Goal: Transaction & Acquisition: Purchase product/service

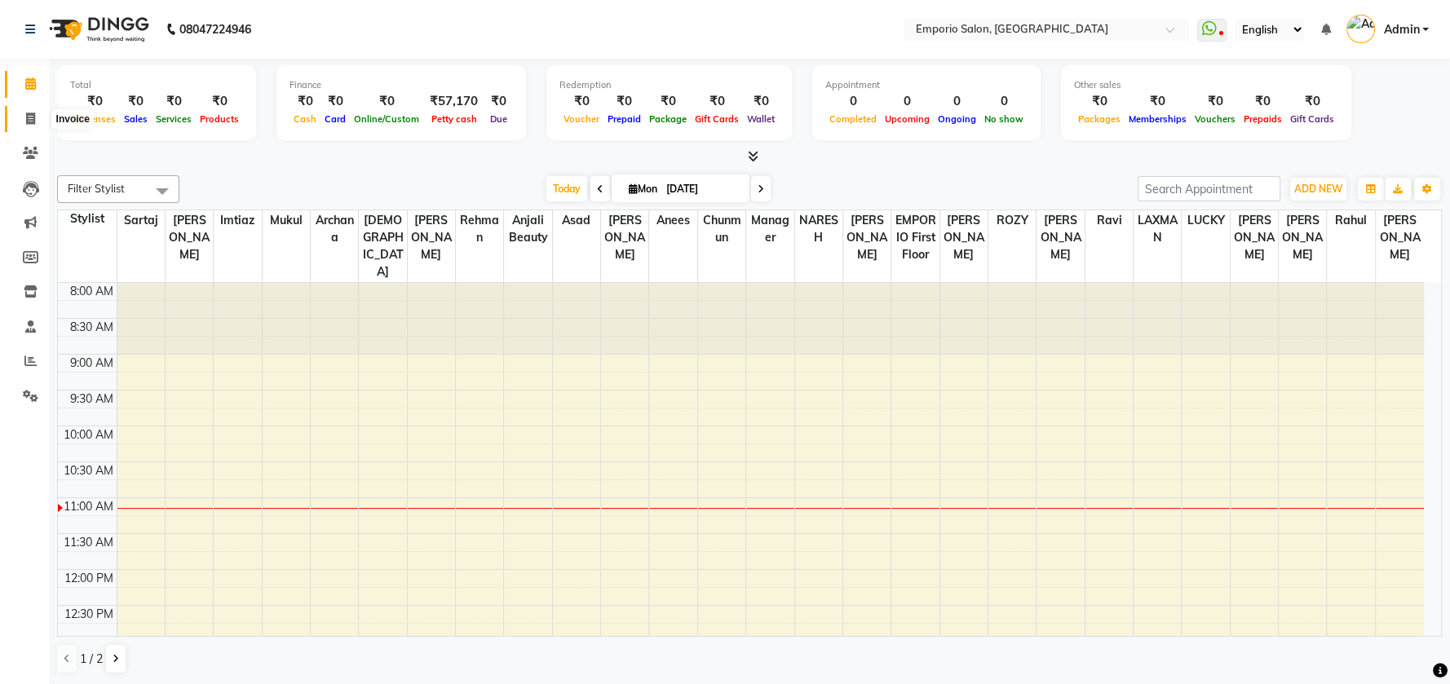
click at [24, 126] on span at bounding box center [30, 119] width 29 height 19
select select "6332"
select select "service"
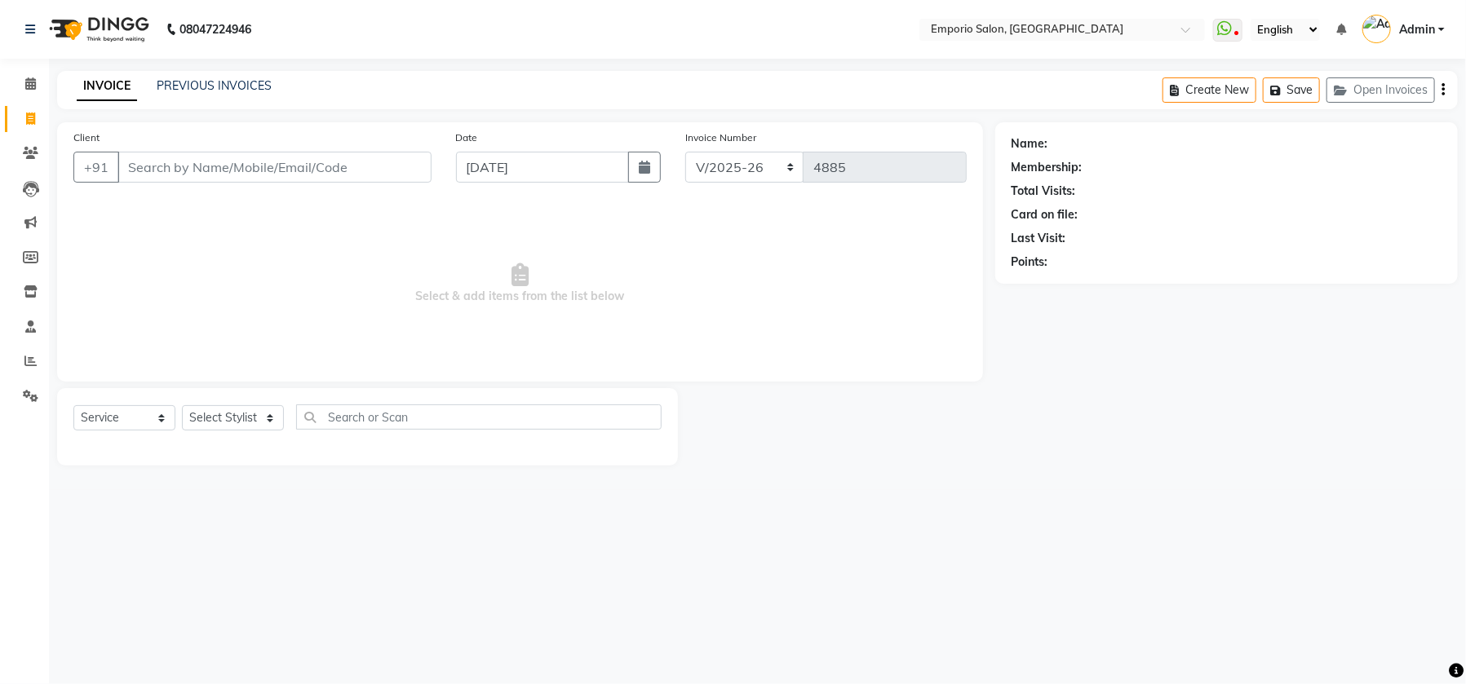
click at [320, 178] on input "Client" at bounding box center [274, 167] width 314 height 31
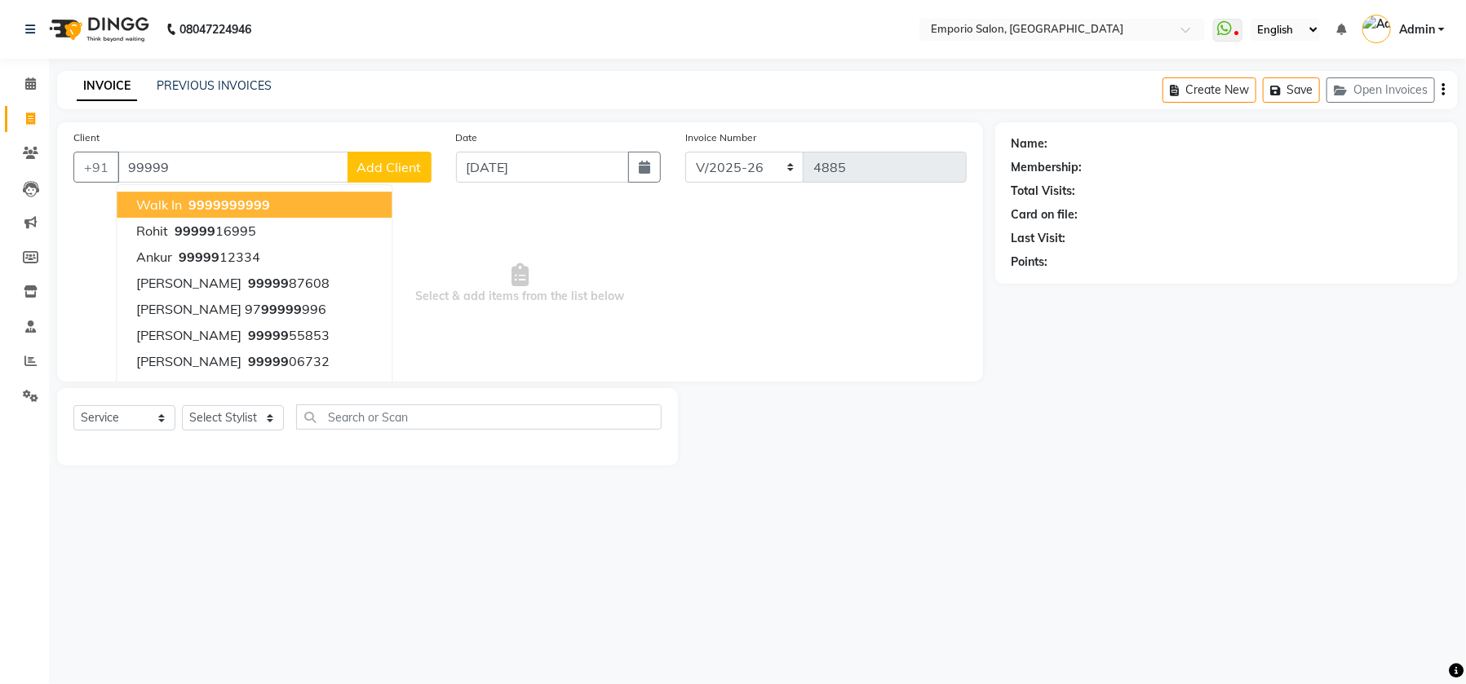
click at [266, 206] on span "99999" at bounding box center [249, 205] width 41 height 16
type input "9999999999"
select select "1: Object"
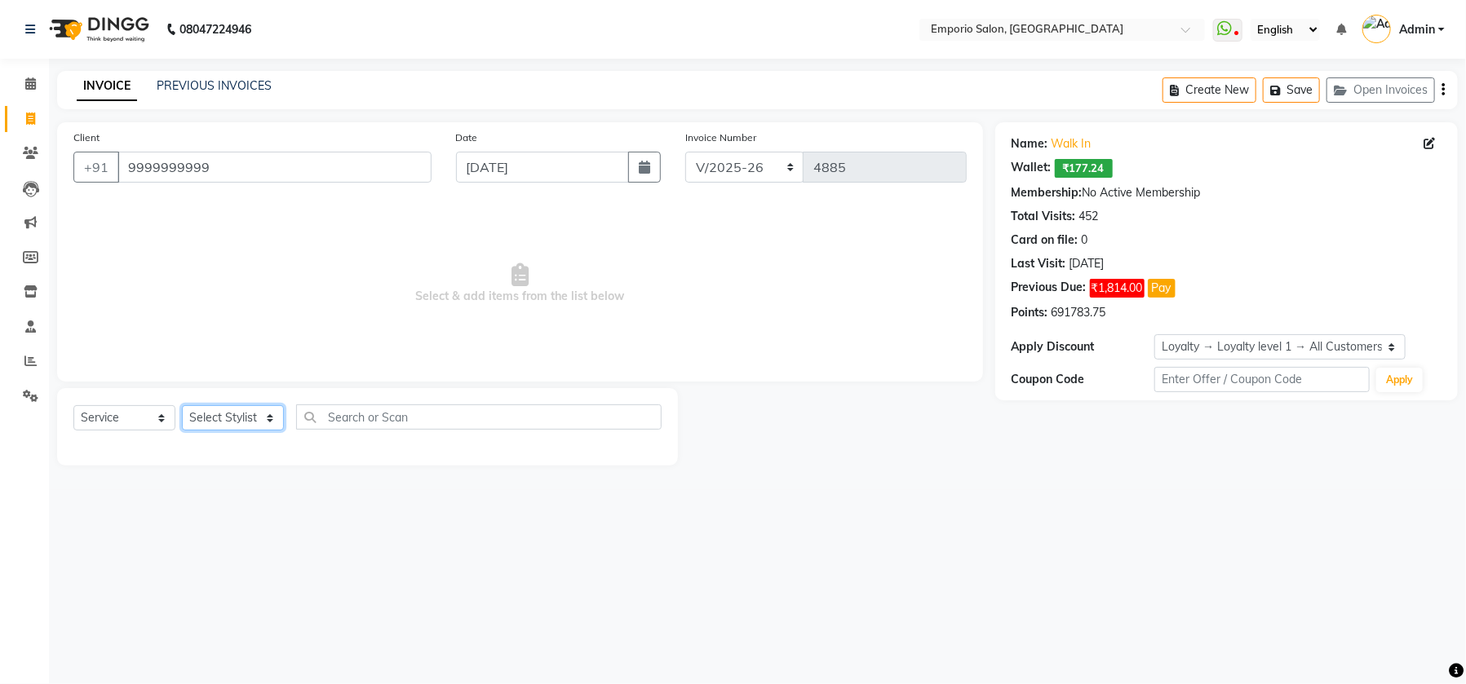
click at [228, 420] on select "Select Stylist [PERSON_NAME] beauty [PERSON_NAME] [PERSON_NAME] EMPORIO First F…" at bounding box center [233, 417] width 102 height 25
select select "89419"
click at [182, 405] on select "Select Stylist [PERSON_NAME] beauty [PERSON_NAME] [PERSON_NAME] EMPORIO First F…" at bounding box center [233, 417] width 102 height 25
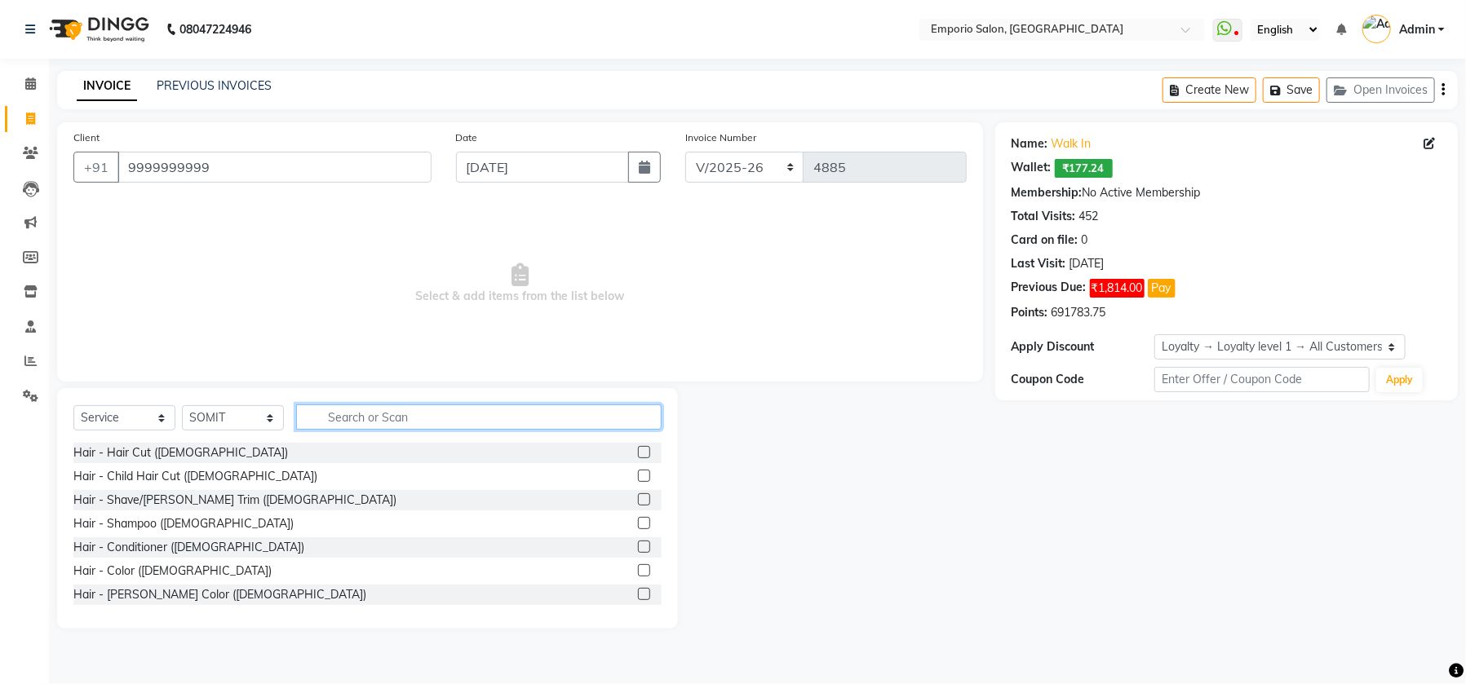
click at [374, 424] on input "text" at bounding box center [478, 417] width 365 height 25
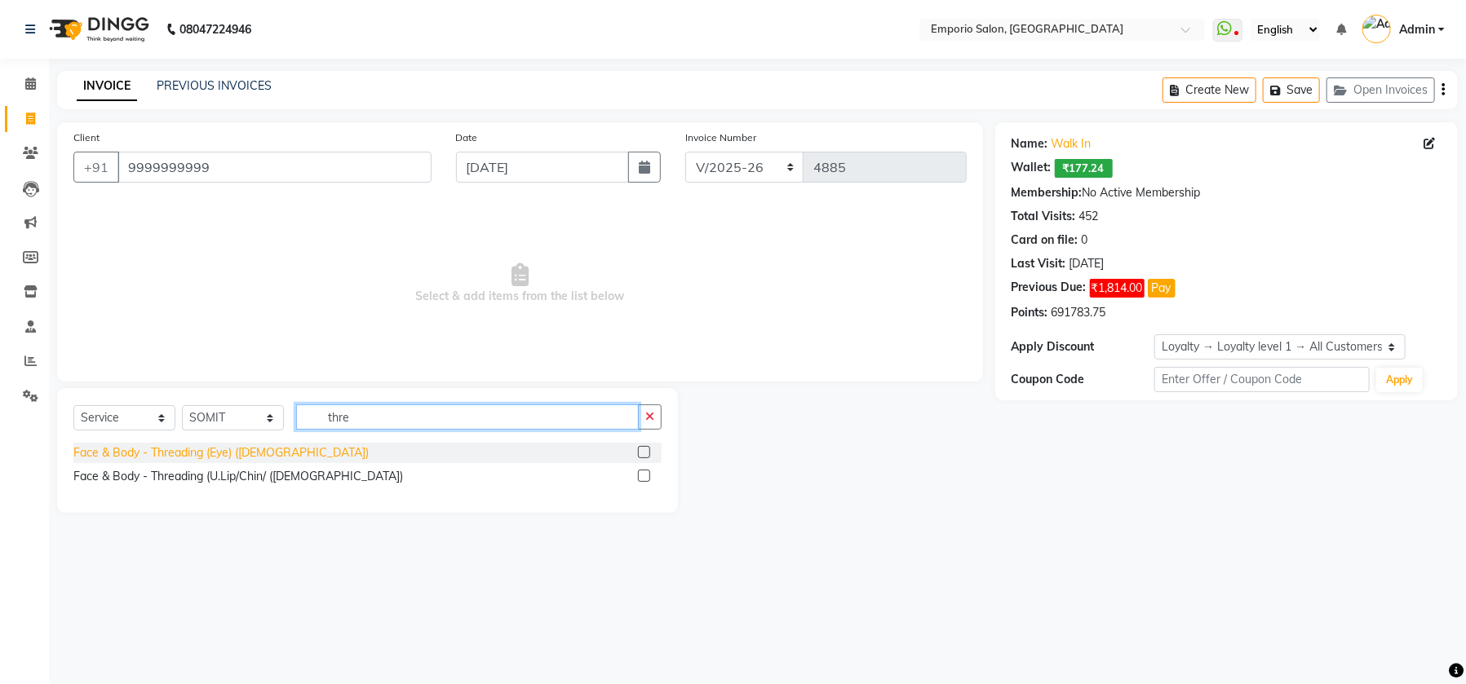
type input "thre"
click at [272, 453] on div "Face & Body - Threading (Eye) ([DEMOGRAPHIC_DATA])" at bounding box center [220, 453] width 295 height 17
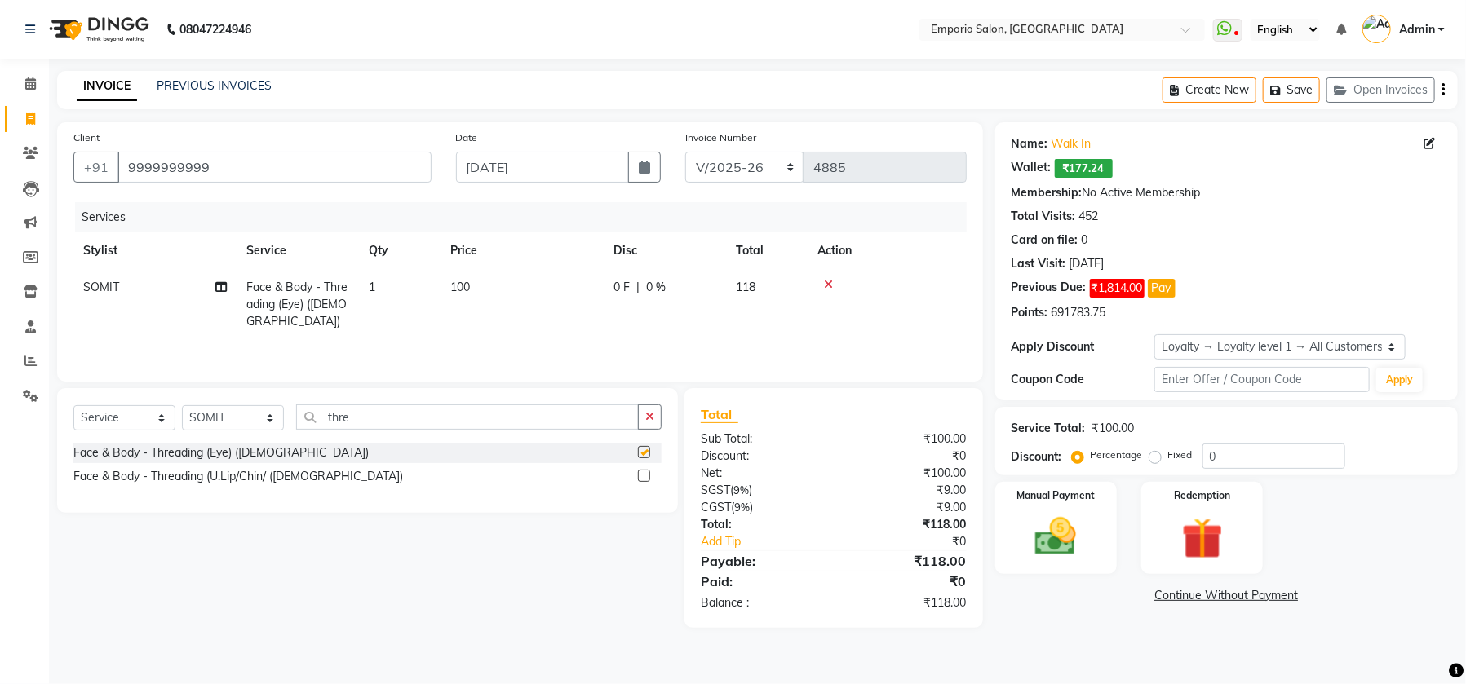
checkbox input "false"
click at [529, 274] on td "100" at bounding box center [522, 304] width 163 height 71
select select "89419"
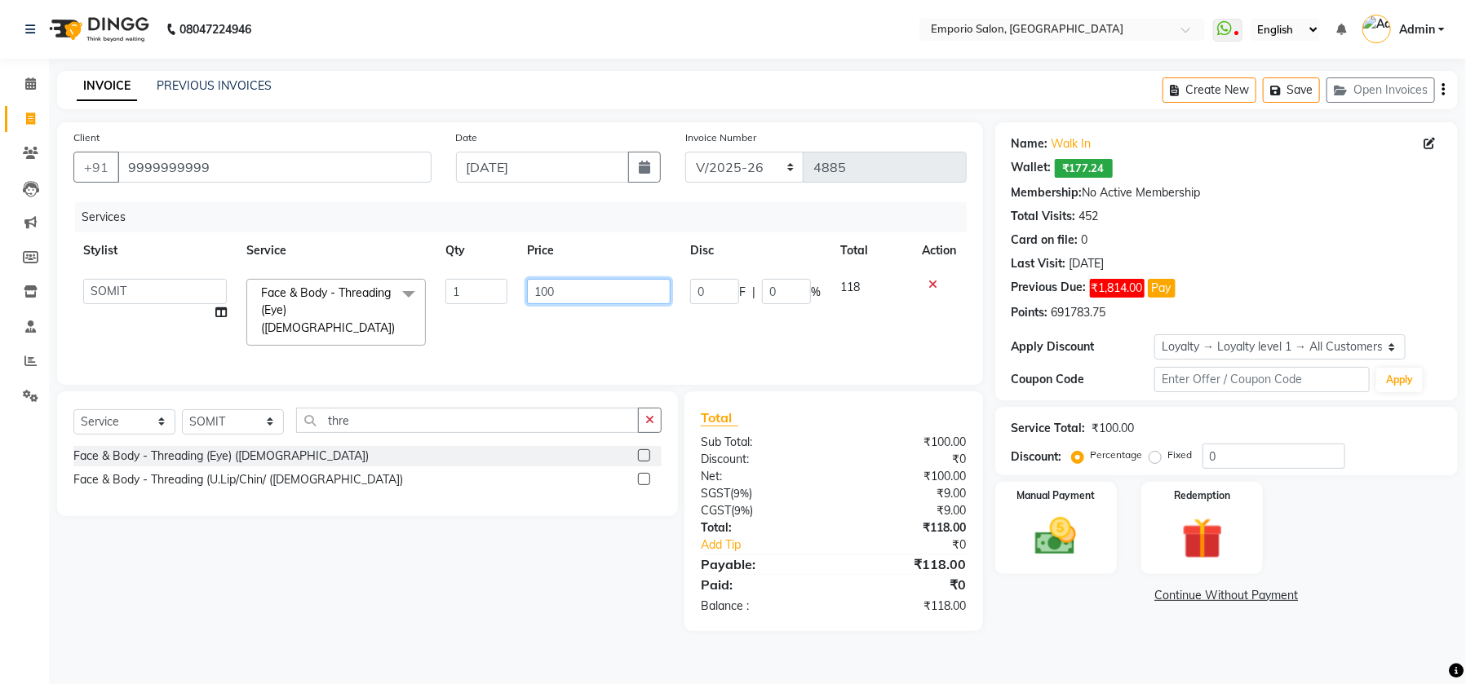
click at [569, 287] on input "100" at bounding box center [599, 291] width 144 height 25
type input "150"
drag, startPoint x: 498, startPoint y: 604, endPoint x: 576, endPoint y: 510, distance: 122.2
click at [505, 591] on div "Select Service Product Membership Package Voucher Prepaid Gift Card Select Styl…" at bounding box center [361, 512] width 633 height 240
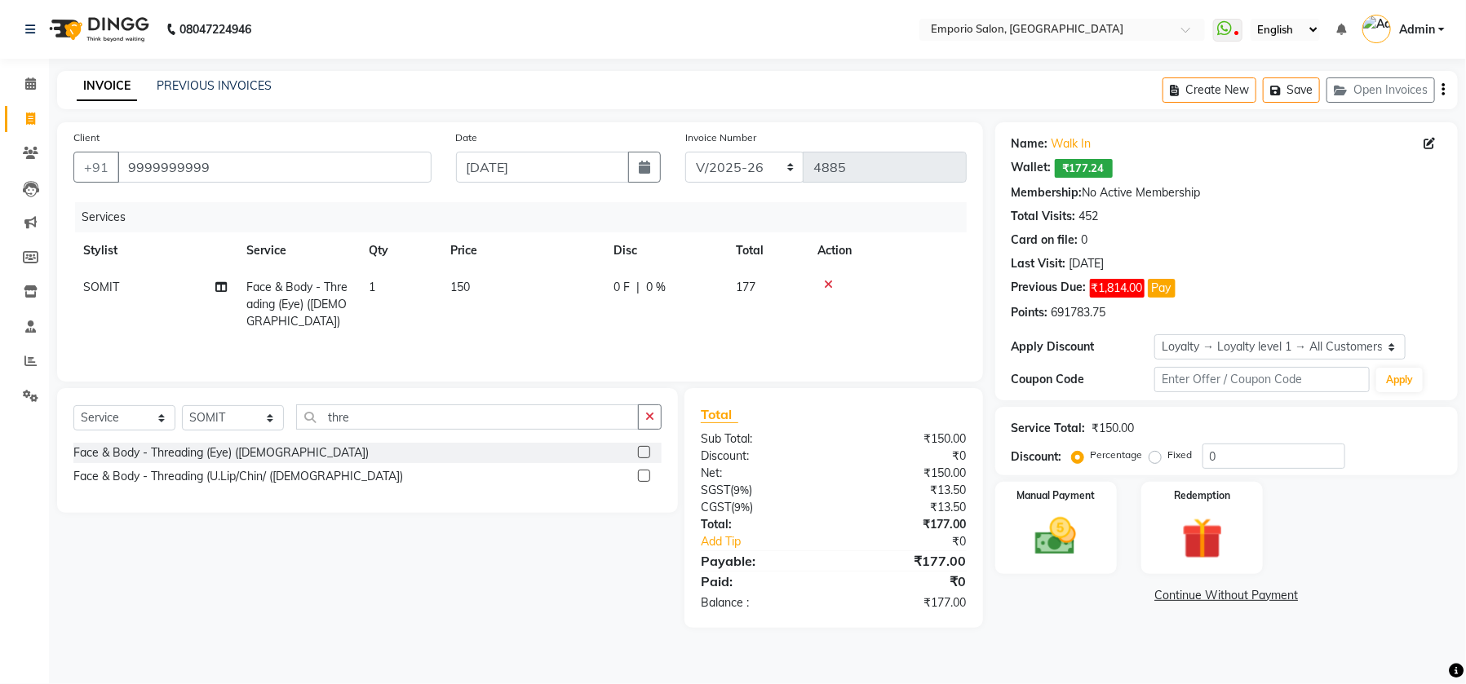
drag, startPoint x: 653, startPoint y: 422, endPoint x: 648, endPoint y: 438, distance: 17.3
click at [653, 421] on icon "button" at bounding box center [649, 416] width 9 height 11
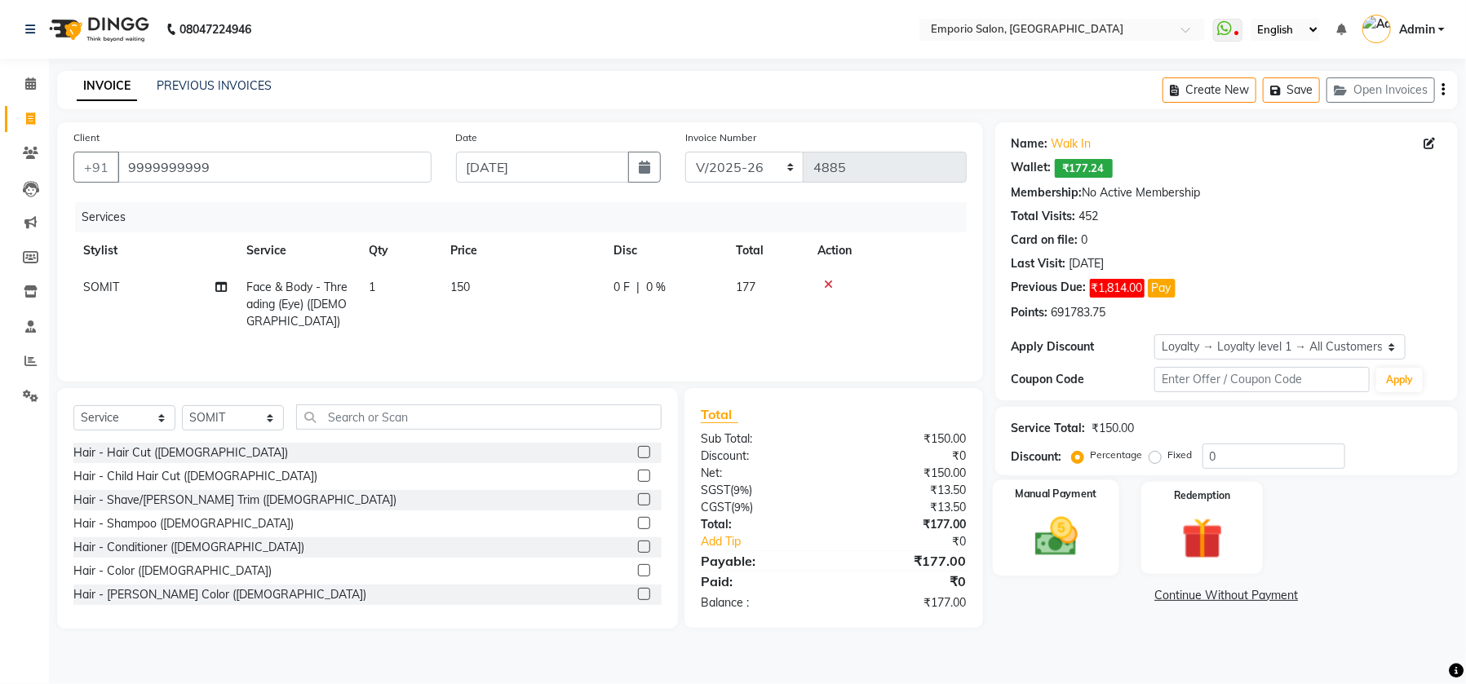
click at [1045, 534] on img at bounding box center [1055, 536] width 69 height 49
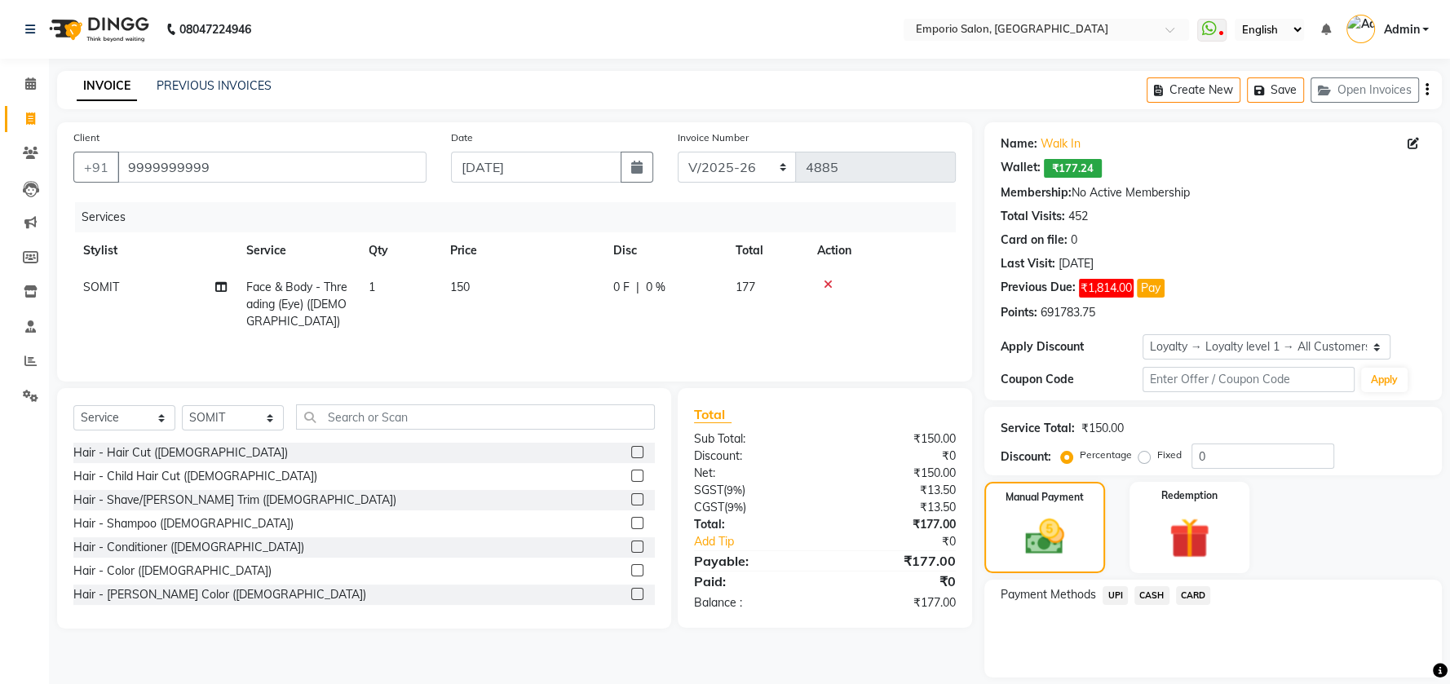
click at [1116, 597] on span "UPI" at bounding box center [1115, 596] width 25 height 19
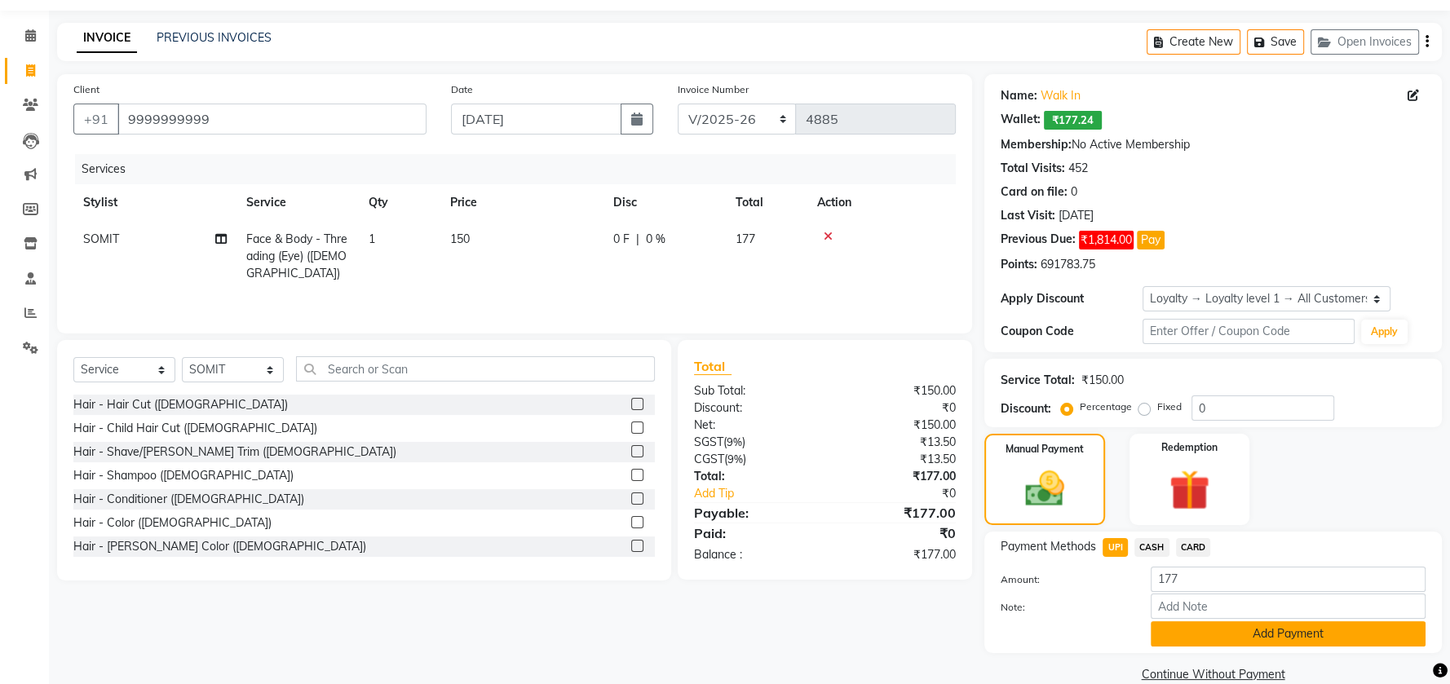
scroll to position [74, 0]
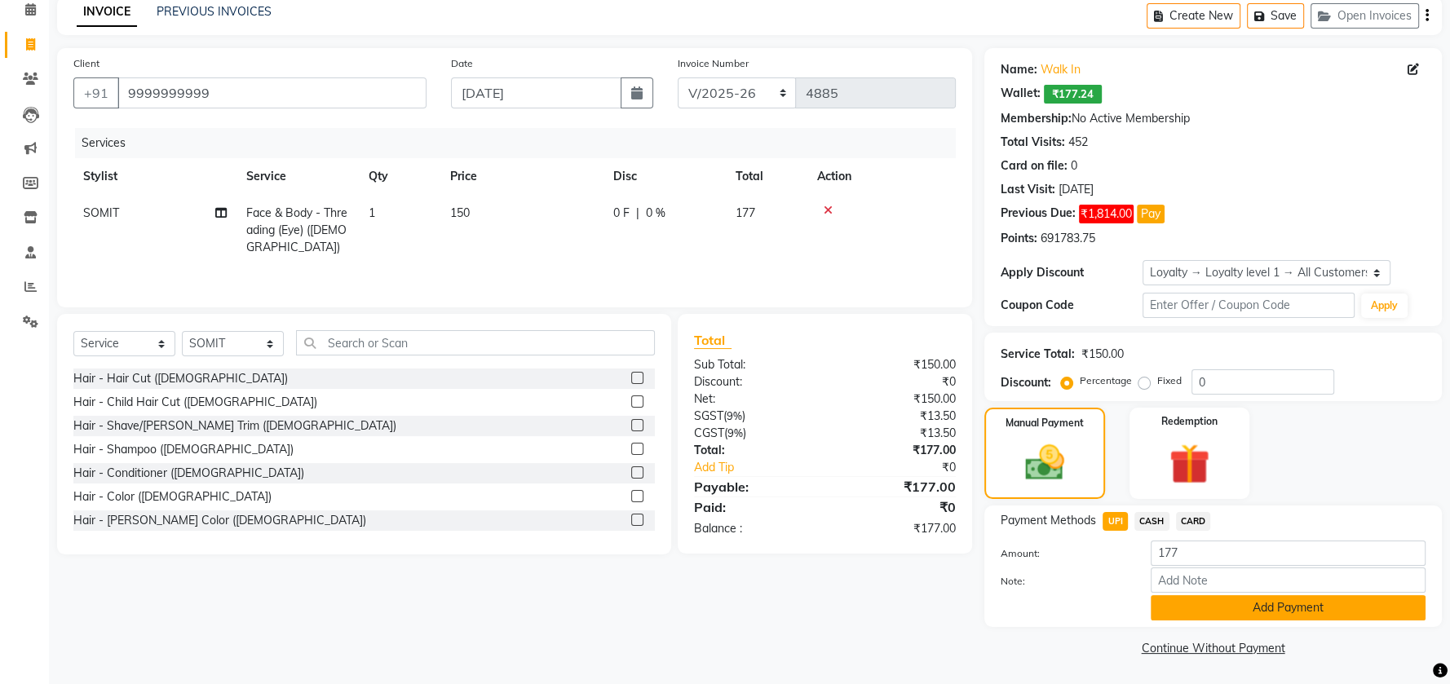
click at [1227, 605] on button "Add Payment" at bounding box center [1288, 608] width 275 height 25
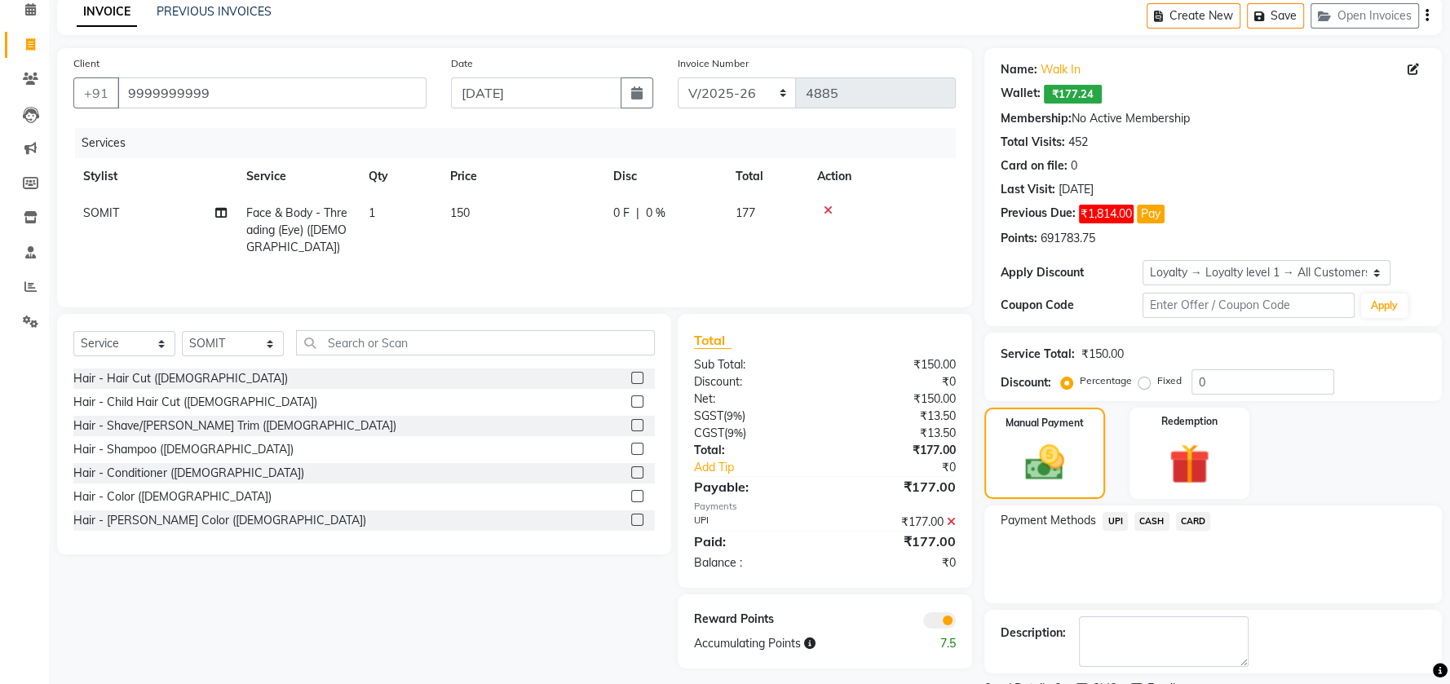
scroll to position [142, 0]
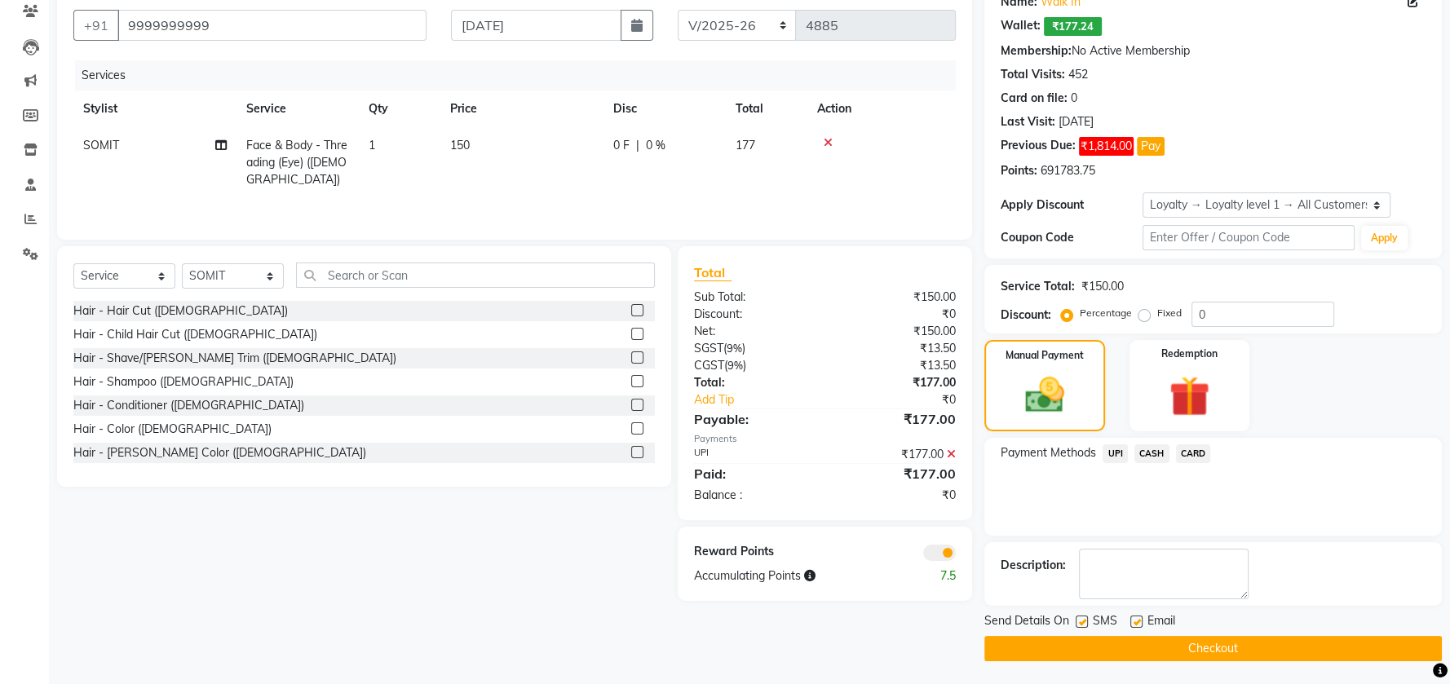
click at [1223, 644] on button "Checkout" at bounding box center [1214, 648] width 458 height 25
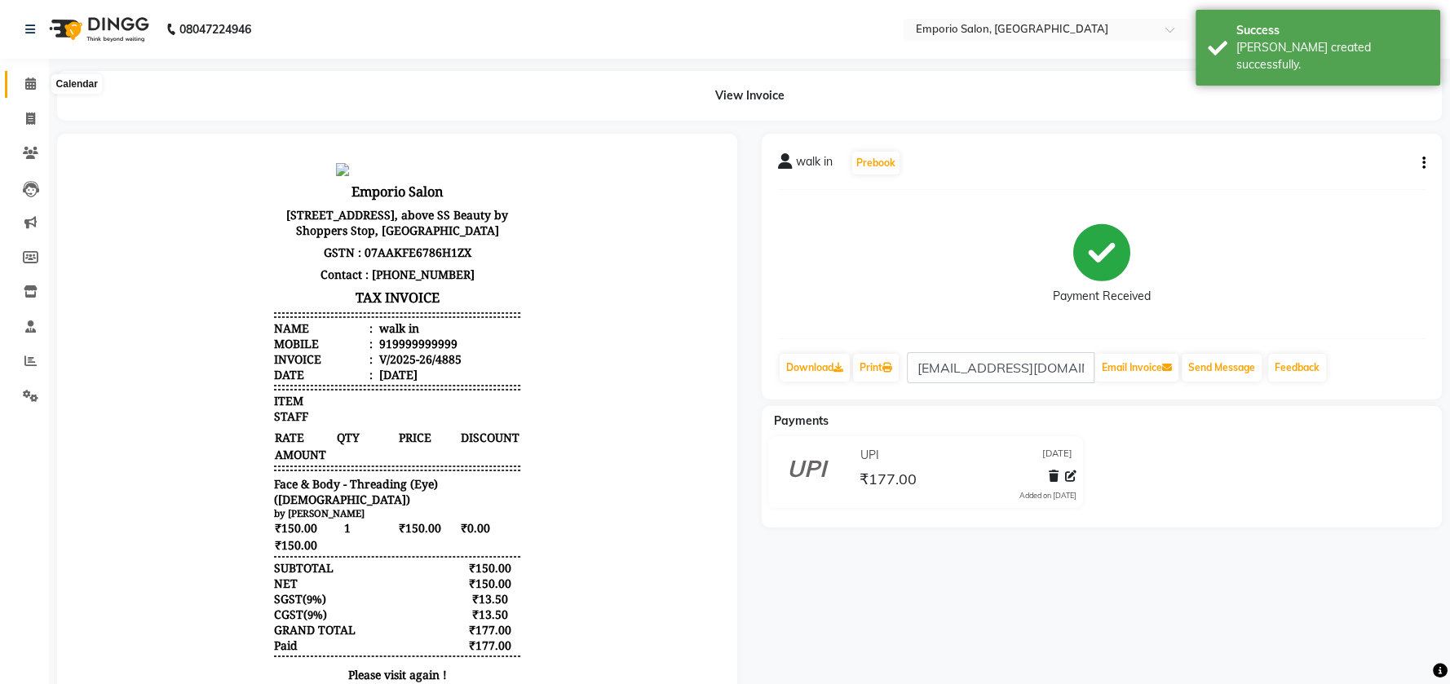
click at [21, 83] on span at bounding box center [30, 84] width 29 height 19
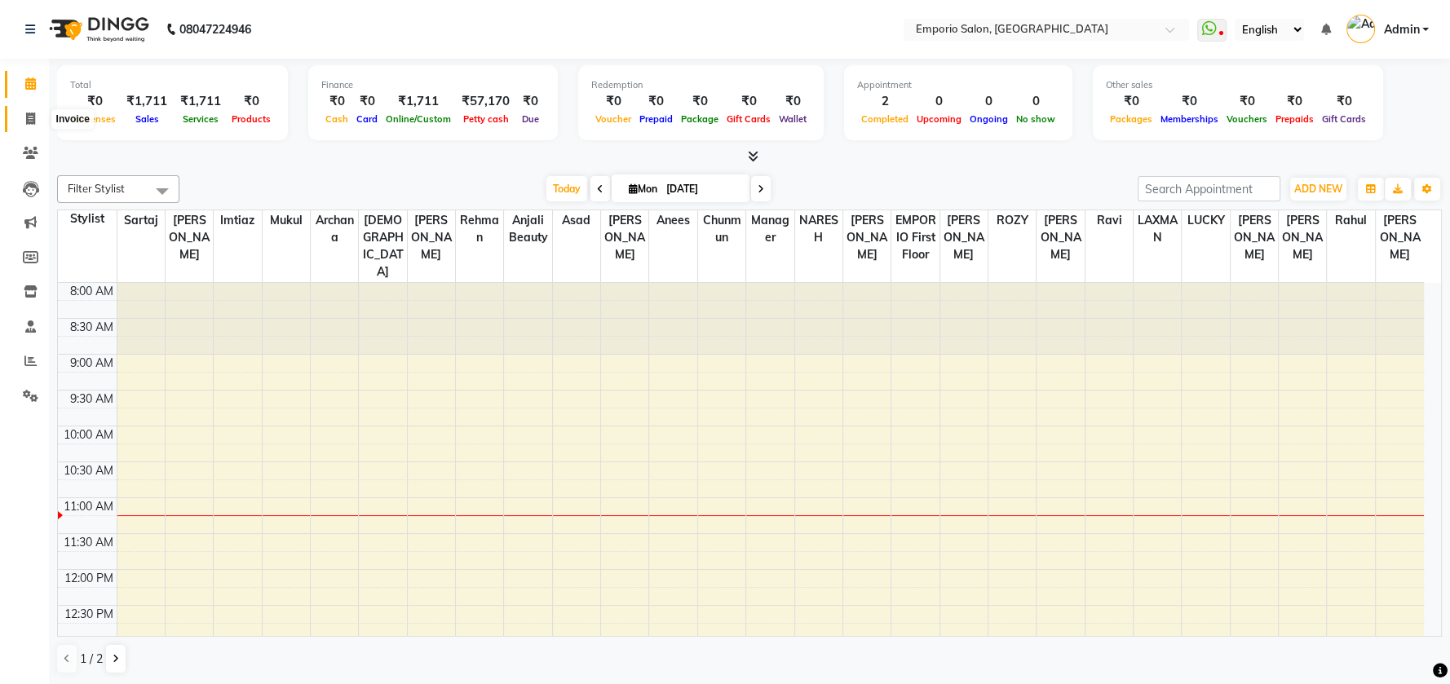
click at [39, 118] on span at bounding box center [30, 119] width 29 height 19
select select "service"
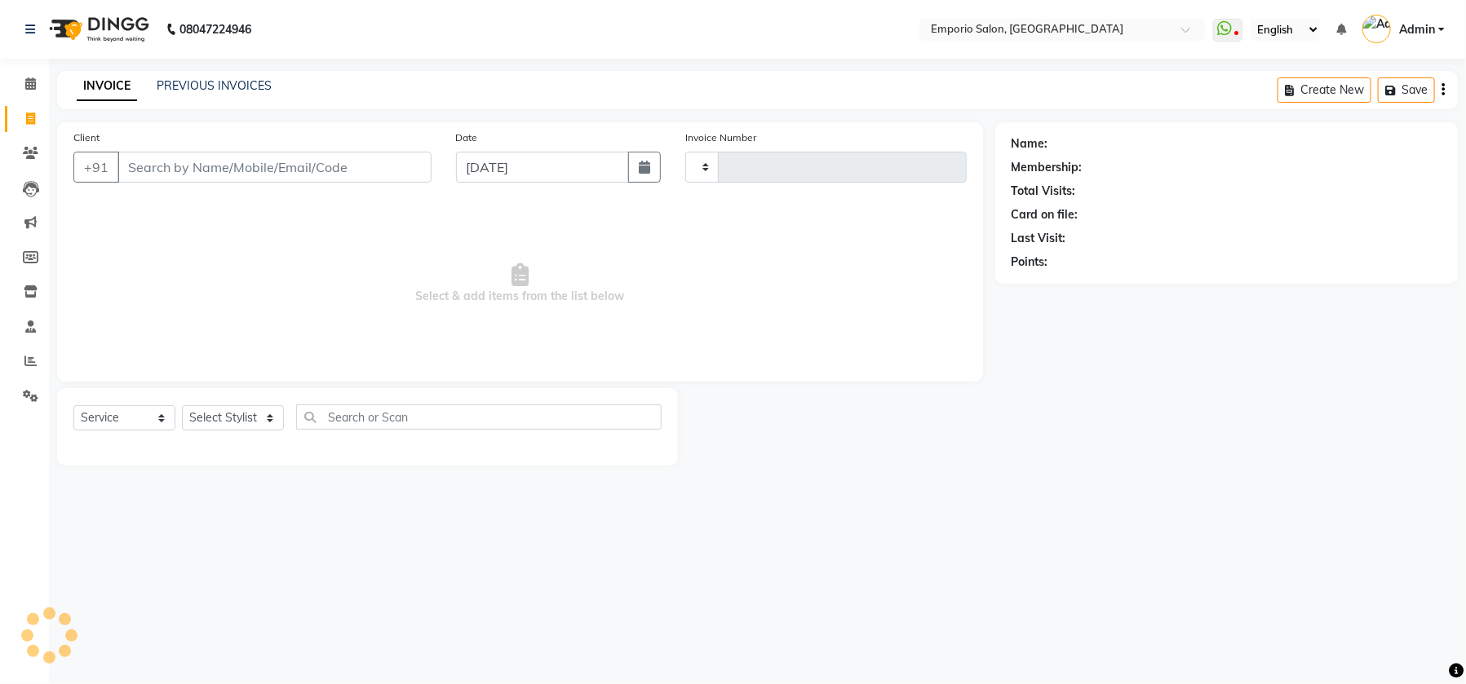
type input "4886"
select select "6332"
click at [246, 82] on link "PREVIOUS INVOICES" at bounding box center [214, 85] width 115 height 15
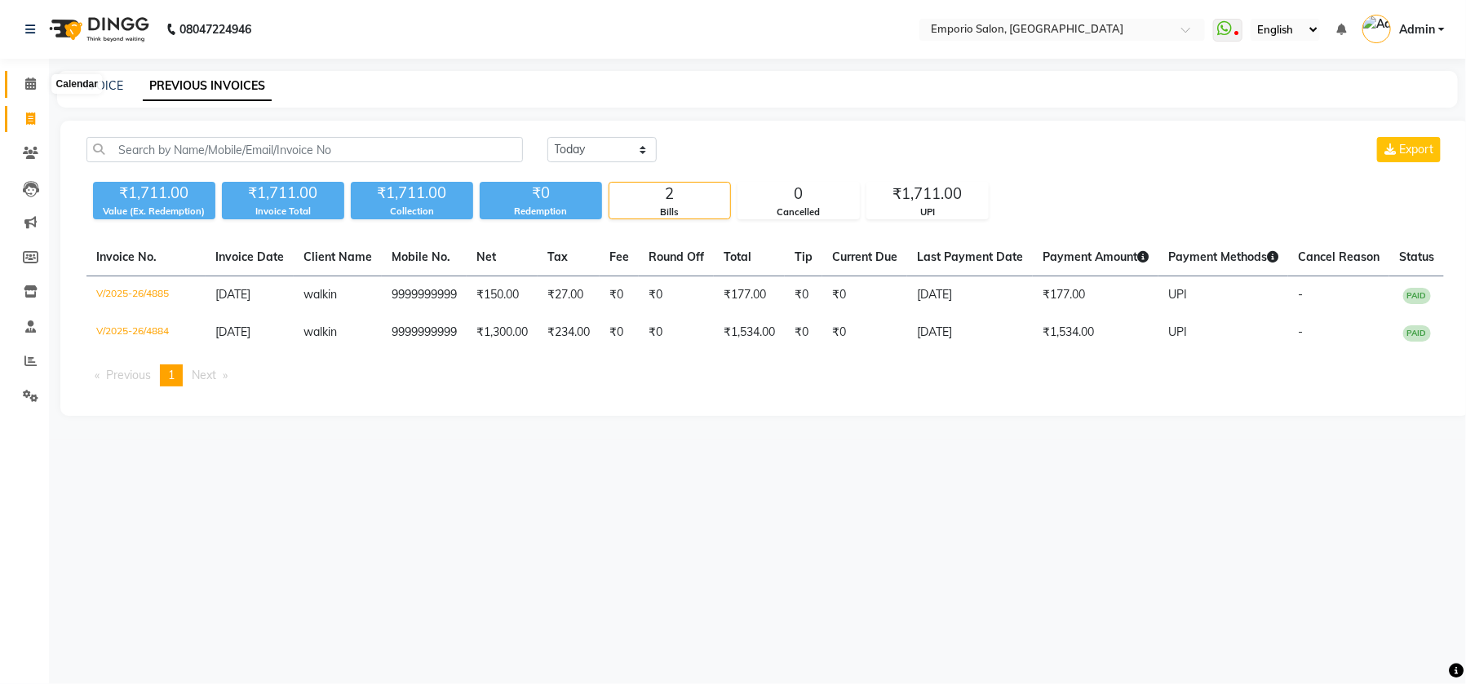
drag, startPoint x: 37, startPoint y: 80, endPoint x: 45, endPoint y: 86, distance: 10.4
click at [36, 79] on span at bounding box center [30, 84] width 29 height 19
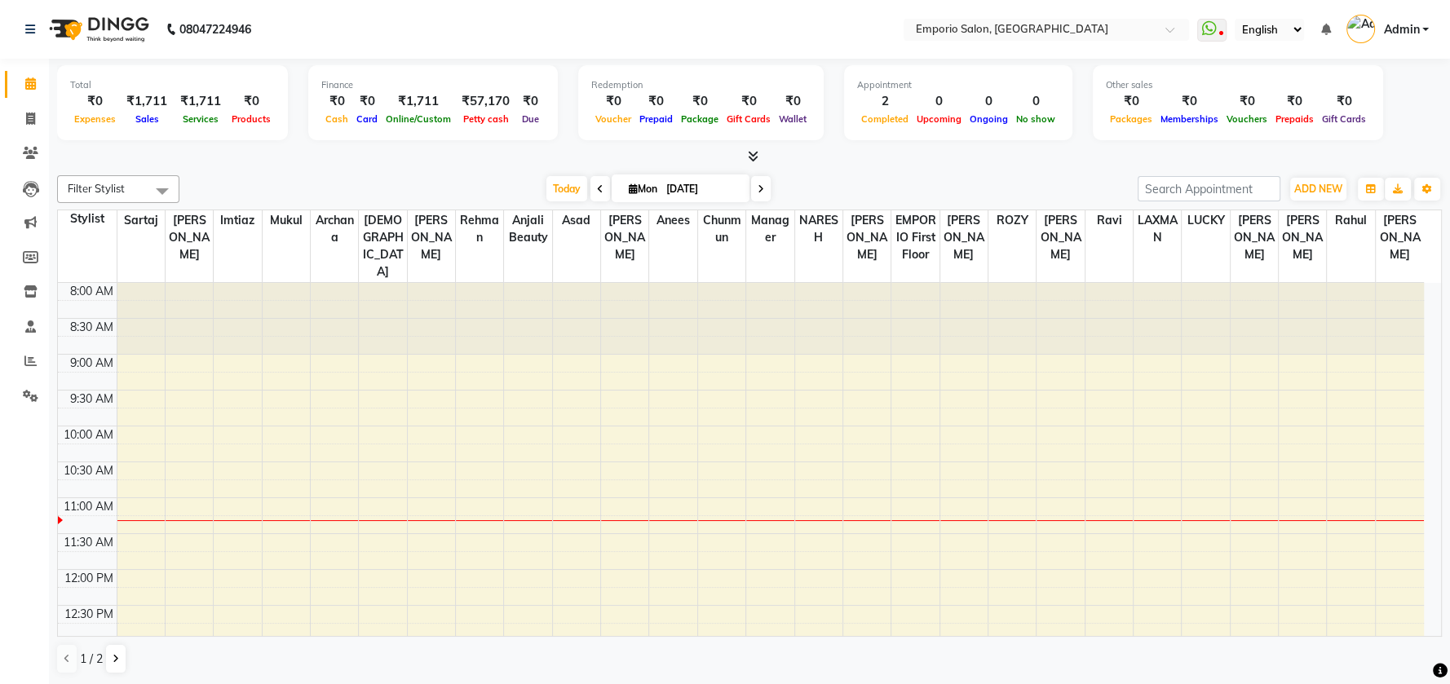
drag, startPoint x: 87, startPoint y: 289, endPoint x: 436, endPoint y: 165, distance: 370.5
click at [436, 165] on div at bounding box center [749, 156] width 1385 height 17
